Goal: Use online tool/utility: Utilize a website feature to perform a specific function

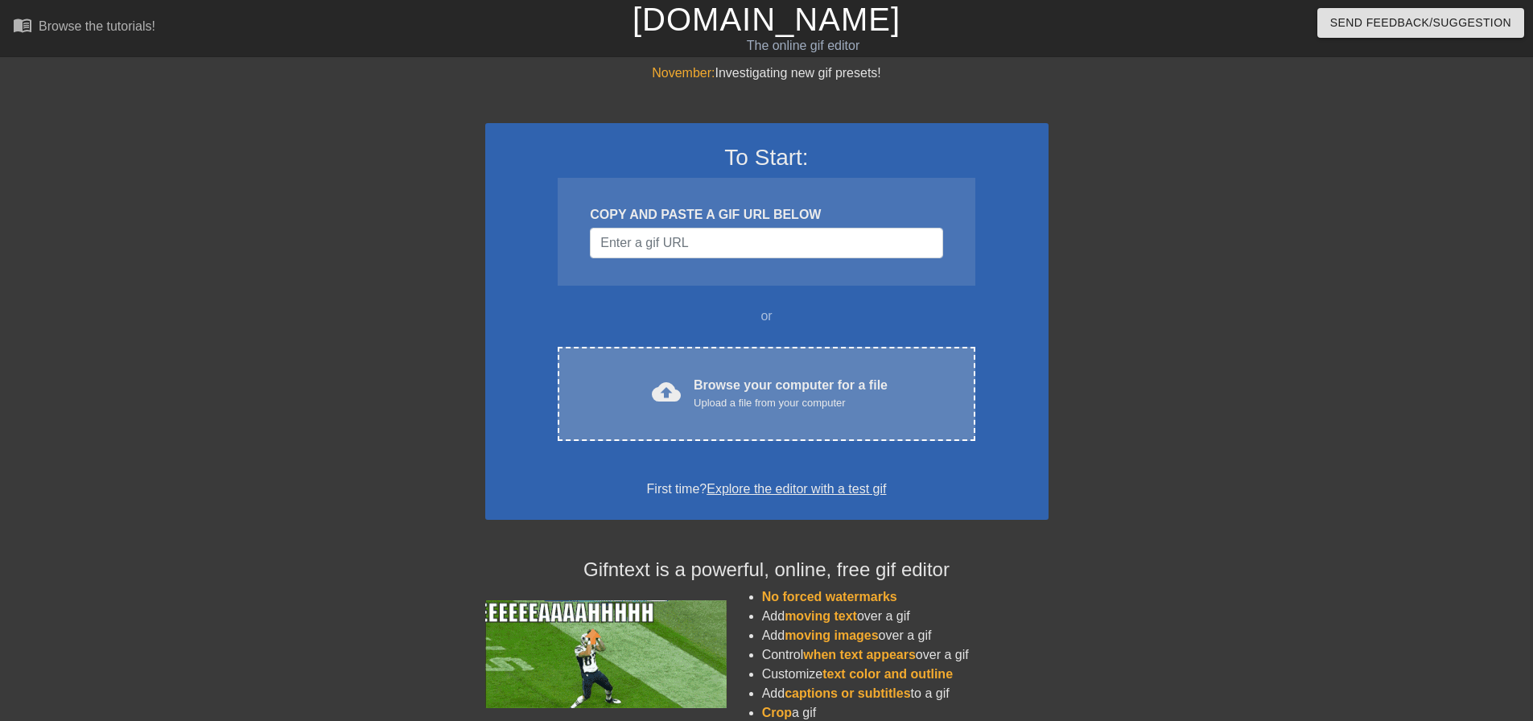
click at [767, 371] on div "cloud_upload Browse your computer for a file Upload a file from your computer C…" at bounding box center [766, 394] width 417 height 94
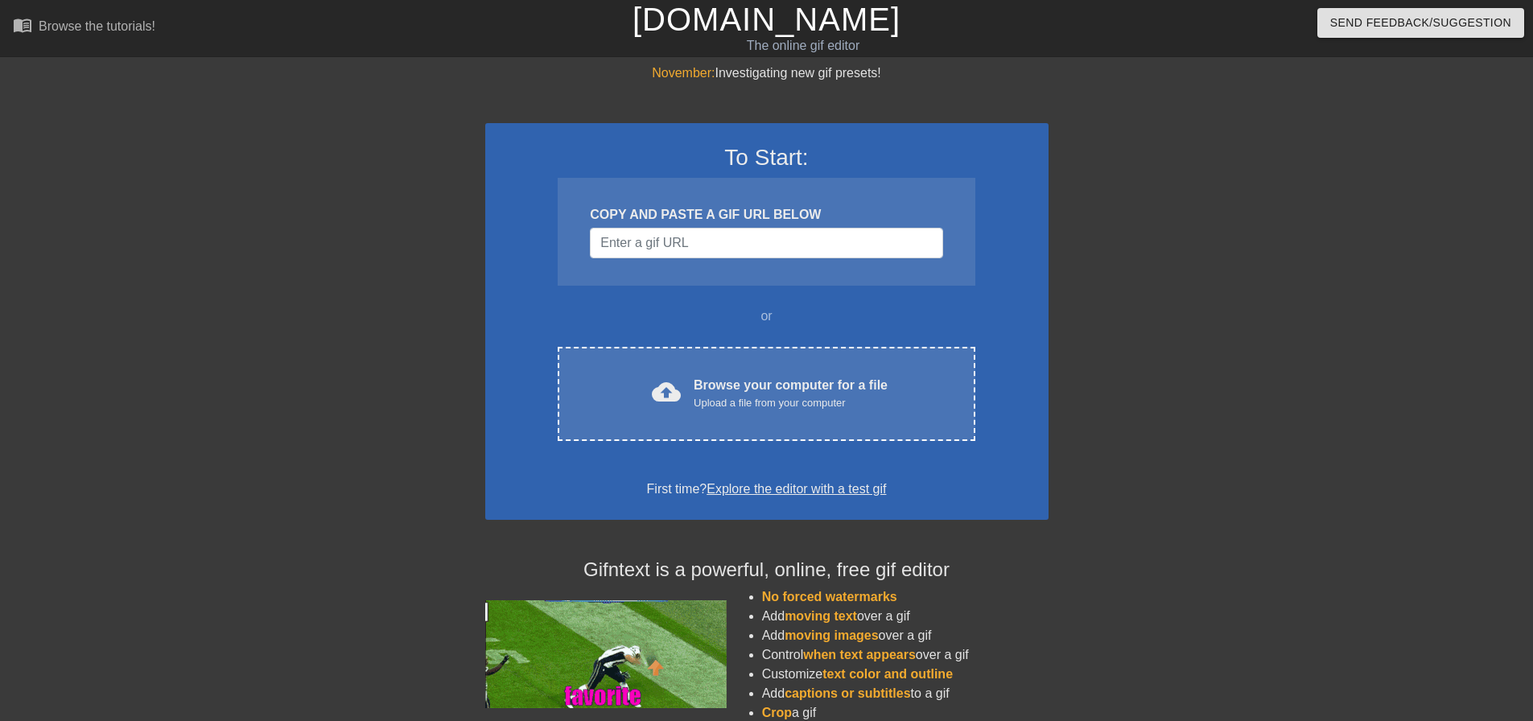
click at [690, 344] on div "To Start: COPY AND PASTE A GIF URL BELOW or cloud_upload Browse your computer f…" at bounding box center [766, 321] width 563 height 397
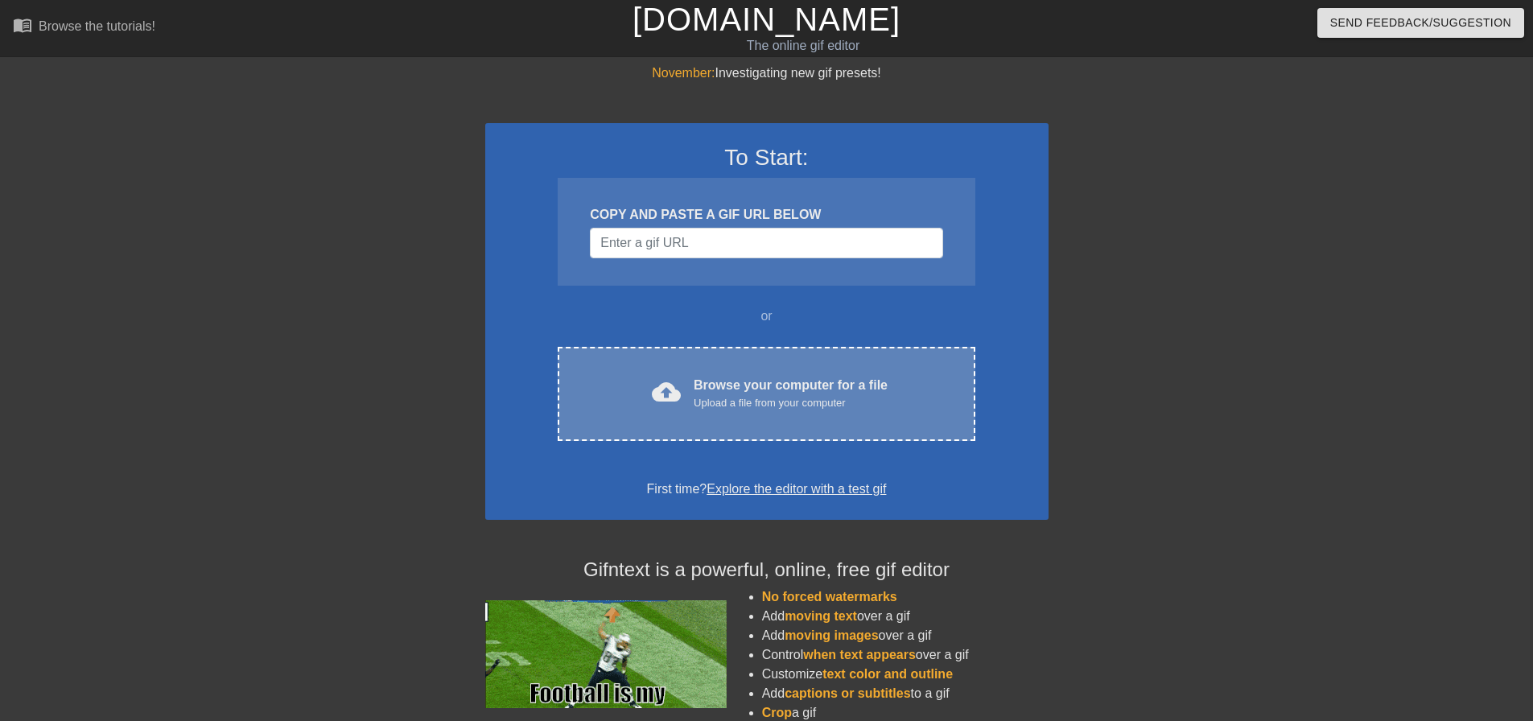
click at [689, 367] on div "cloud_upload Browse your computer for a file Upload a file from your computer C…" at bounding box center [766, 394] width 417 height 94
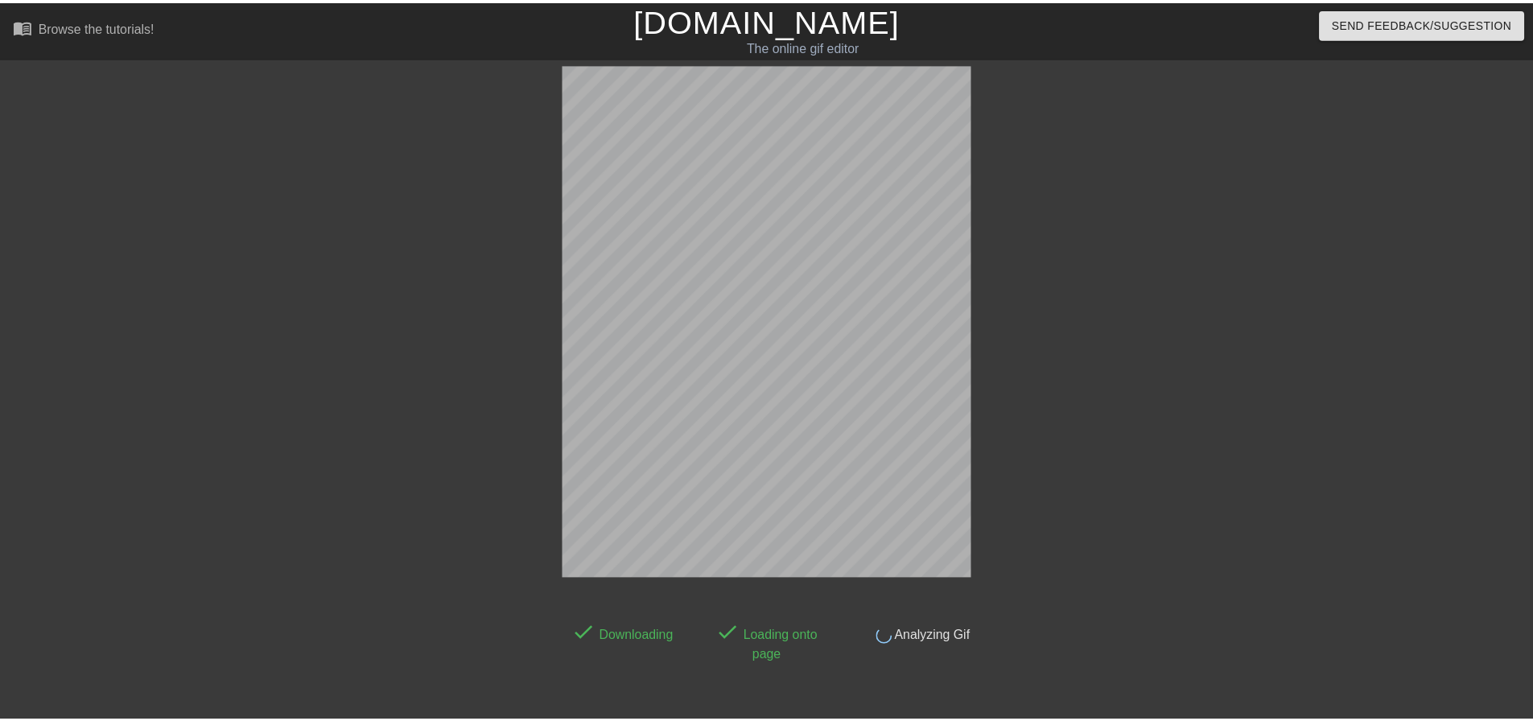
scroll to position [39, 0]
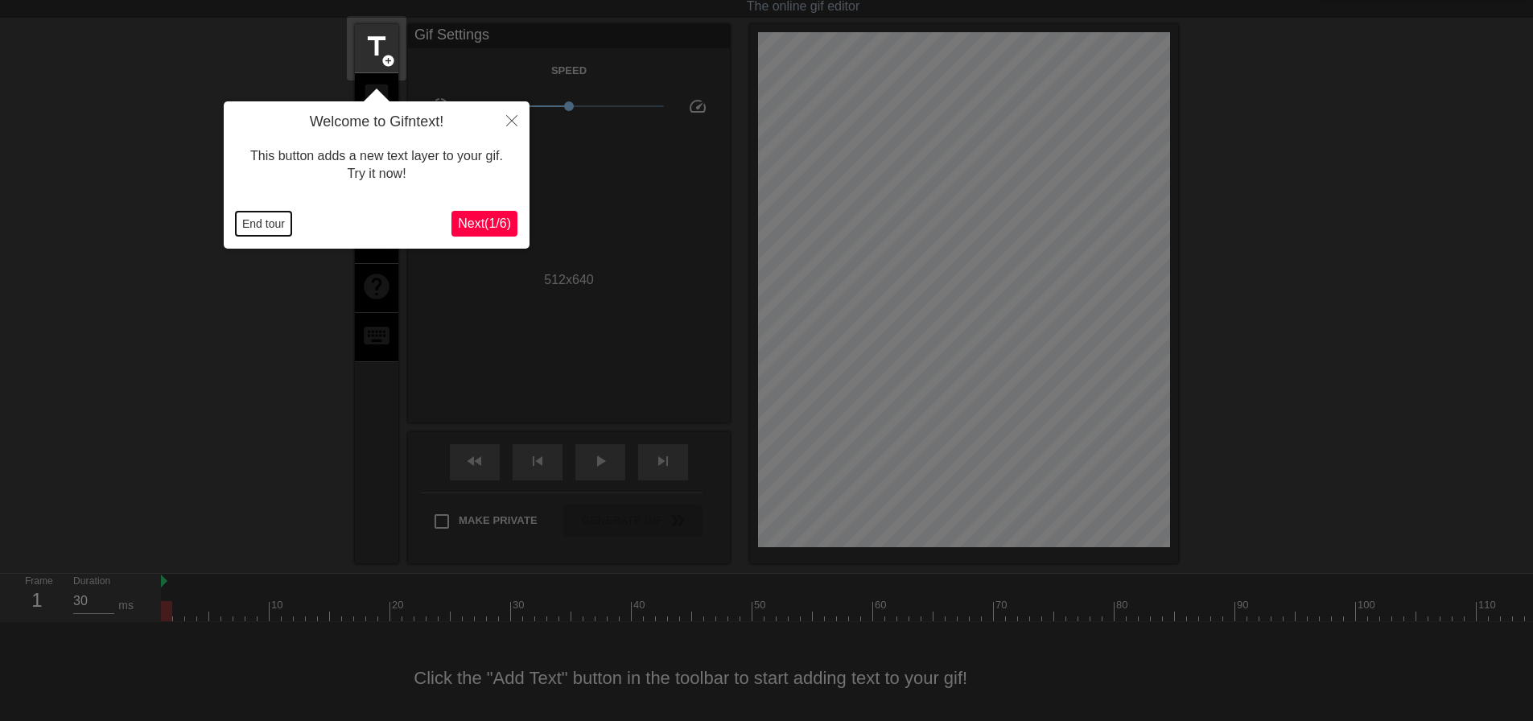
click at [282, 228] on button "End tour" at bounding box center [264, 224] width 56 height 24
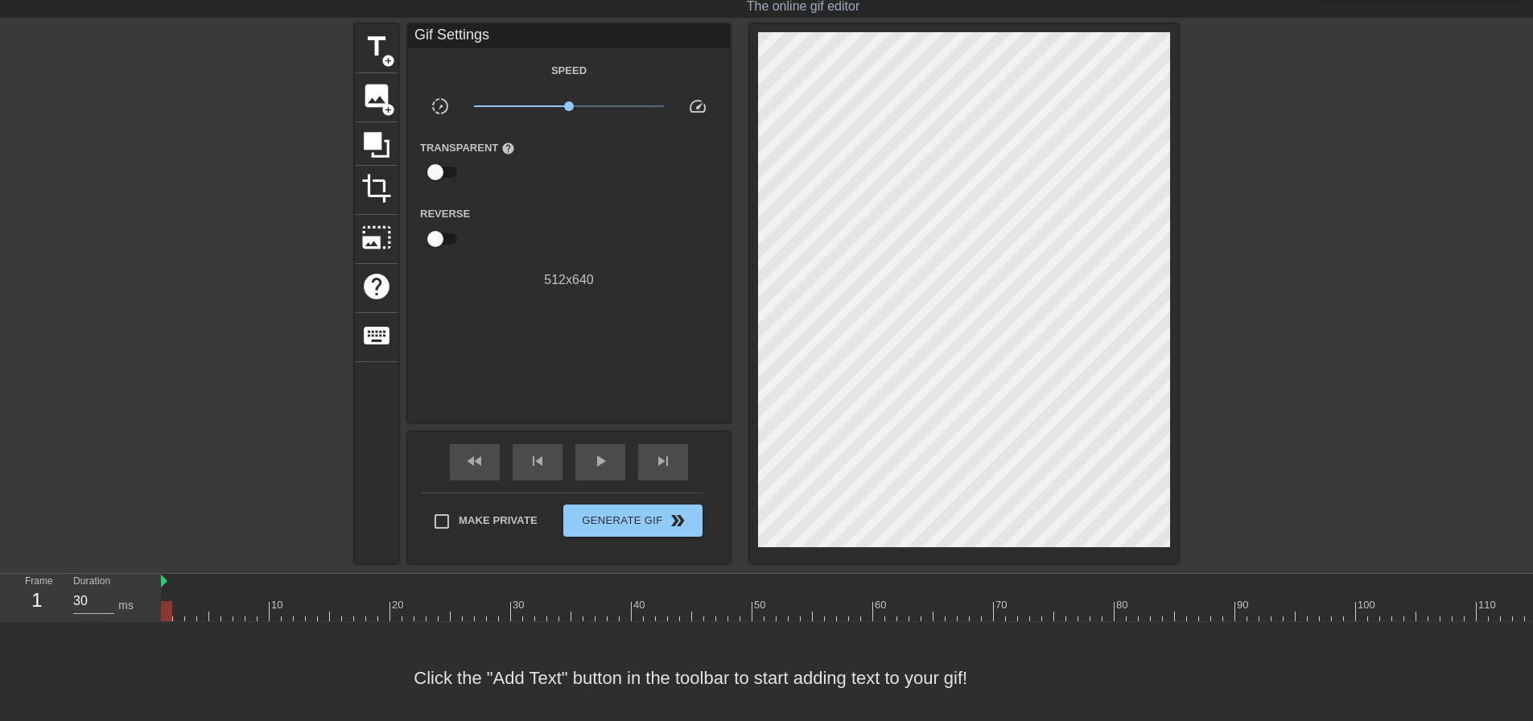
click at [1326, 407] on div at bounding box center [1317, 265] width 241 height 483
